Goal: Task Accomplishment & Management: Use online tool/utility

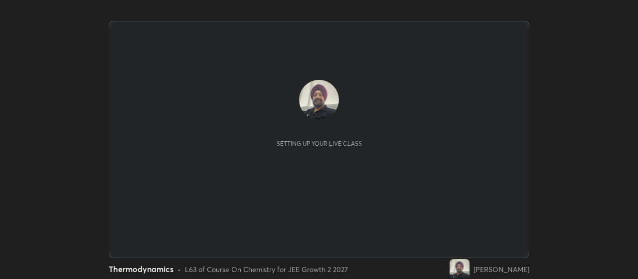
scroll to position [279, 638]
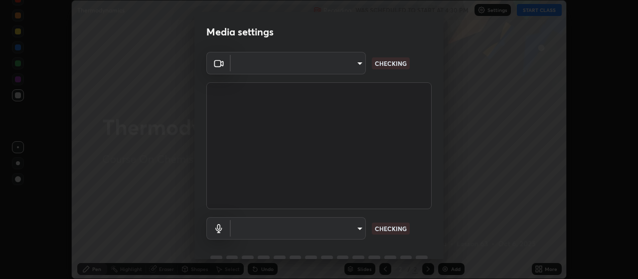
type input "3e5056c2a5089135895bc4c4a255db0b70d8554b8403b25f22c45efb2ce91884"
type input "59a2f7d3e3ff76d48a9e38036df9e67befd3407334716a6d87dab12f344bb213"
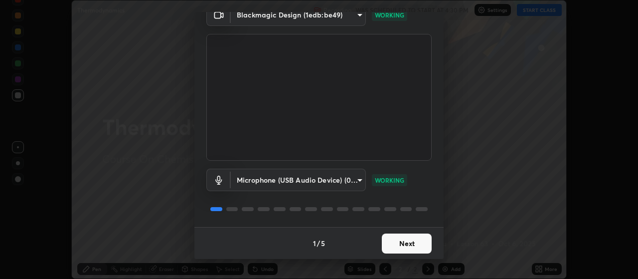
click at [412, 243] on button "Next" at bounding box center [407, 243] width 50 height 20
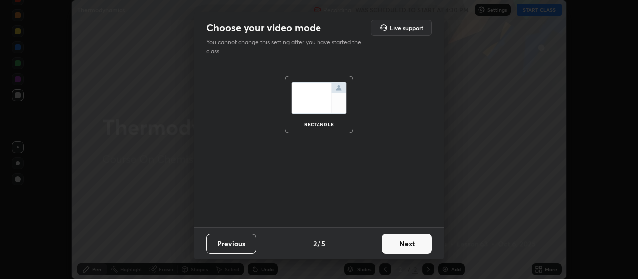
click at [415, 240] on button "Next" at bounding box center [407, 243] width 50 height 20
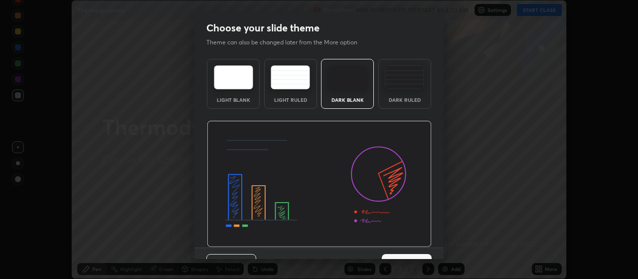
scroll to position [20, 0]
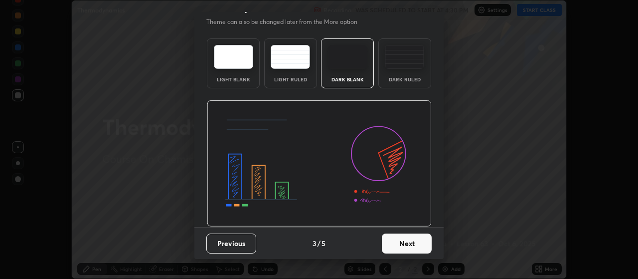
click at [409, 245] on button "Next" at bounding box center [407, 243] width 50 height 20
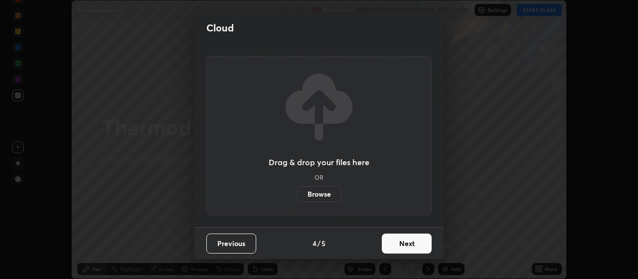
click at [411, 242] on button "Next" at bounding box center [407, 243] width 50 height 20
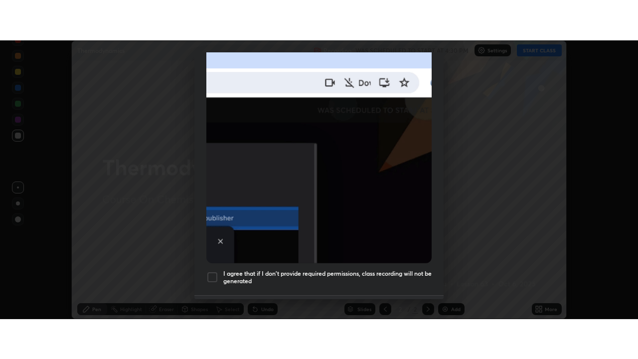
scroll to position [252, 0]
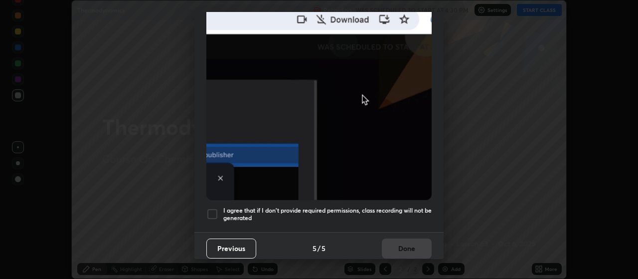
click at [215, 209] on div at bounding box center [213, 214] width 12 height 12
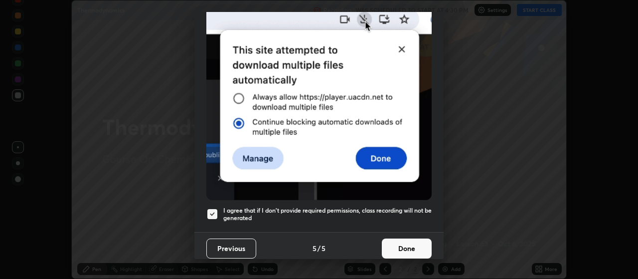
click at [406, 239] on button "Done" at bounding box center [407, 248] width 50 height 20
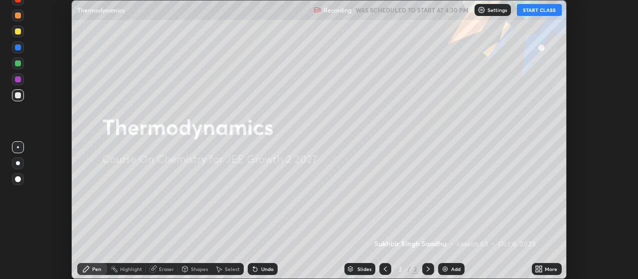
click at [454, 270] on div "Add" at bounding box center [455, 268] width 9 height 5
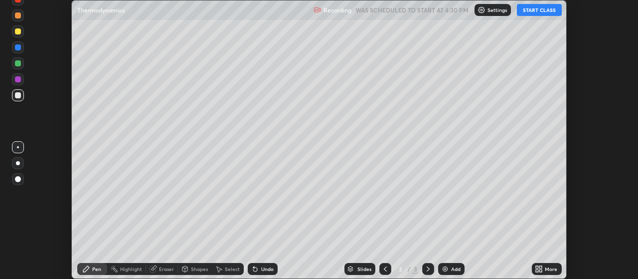
click at [538, 270] on icon at bounding box center [537, 270] width 2 height 2
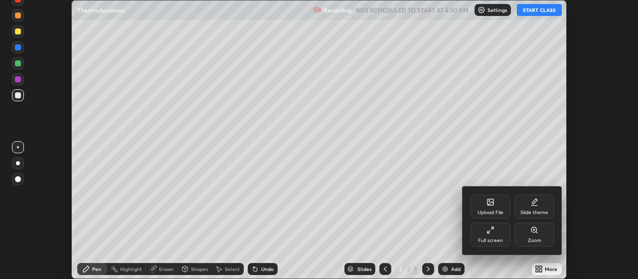
click at [504, 238] on div "Full screen" at bounding box center [491, 234] width 40 height 24
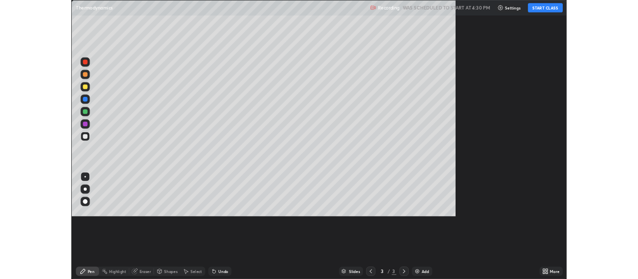
scroll to position [359, 638]
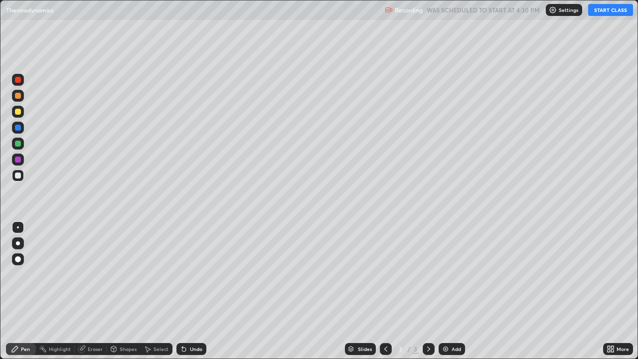
click at [609, 14] on button "START CLASS" at bounding box center [611, 10] width 45 height 12
click at [193, 278] on div "Undo" at bounding box center [196, 349] width 12 height 5
click at [195, 278] on div "Undo" at bounding box center [192, 349] width 30 height 12
click at [201, 278] on div "Undo" at bounding box center [196, 349] width 12 height 5
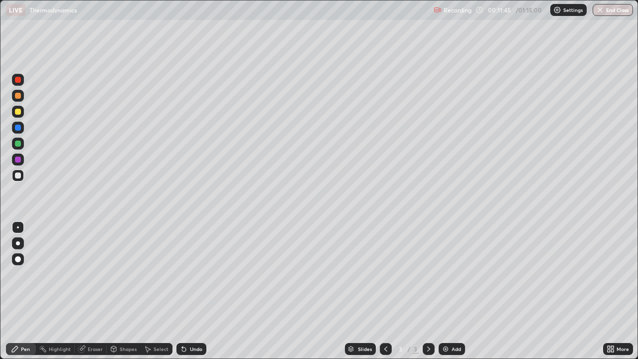
click at [449, 278] on div "Add" at bounding box center [452, 349] width 26 height 12
click at [454, 278] on div "Add" at bounding box center [456, 349] width 9 height 5
click at [197, 278] on div "Undo" at bounding box center [196, 349] width 12 height 5
click at [448, 278] on div "Add" at bounding box center [452, 349] width 26 height 12
click at [186, 278] on icon at bounding box center [184, 349] width 8 height 8
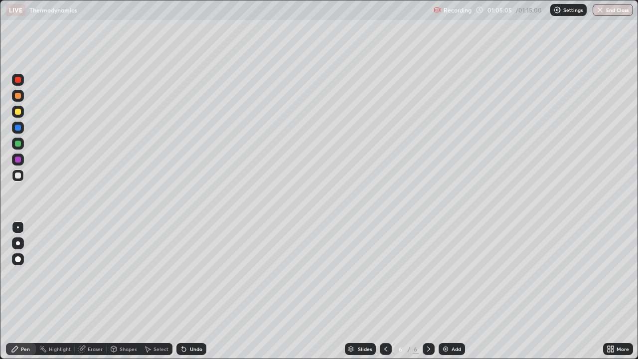
click at [186, 278] on icon at bounding box center [184, 349] width 8 height 8
click at [190, 278] on div "Undo" at bounding box center [196, 349] width 12 height 5
click at [442, 278] on img at bounding box center [446, 349] width 8 height 8
click at [194, 278] on div "Undo" at bounding box center [196, 349] width 12 height 5
click at [193, 278] on div "Undo" at bounding box center [196, 349] width 12 height 5
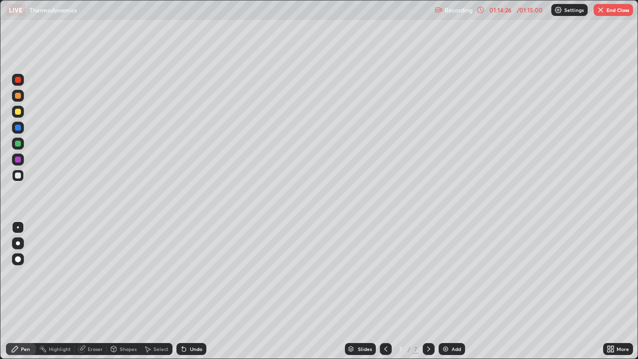
click at [601, 13] on img "button" at bounding box center [601, 10] width 8 height 8
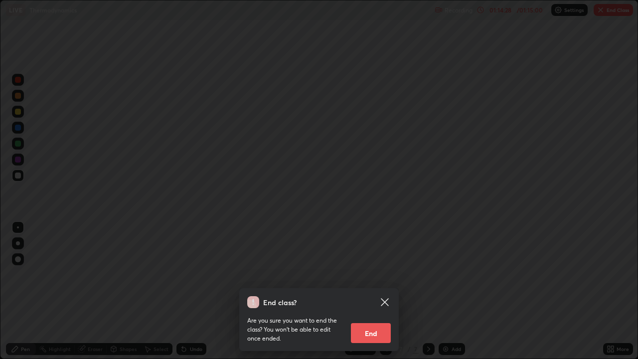
click at [370, 278] on button "End" at bounding box center [371, 333] width 40 height 20
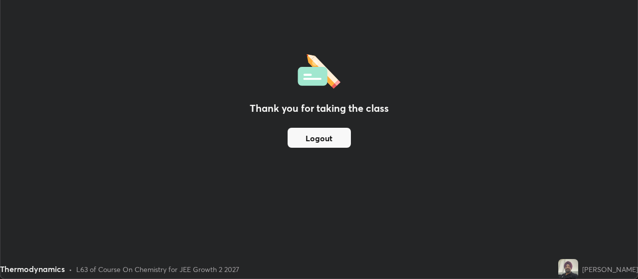
scroll to position [49602, 49242]
